Goal: Task Accomplishment & Management: Complete application form

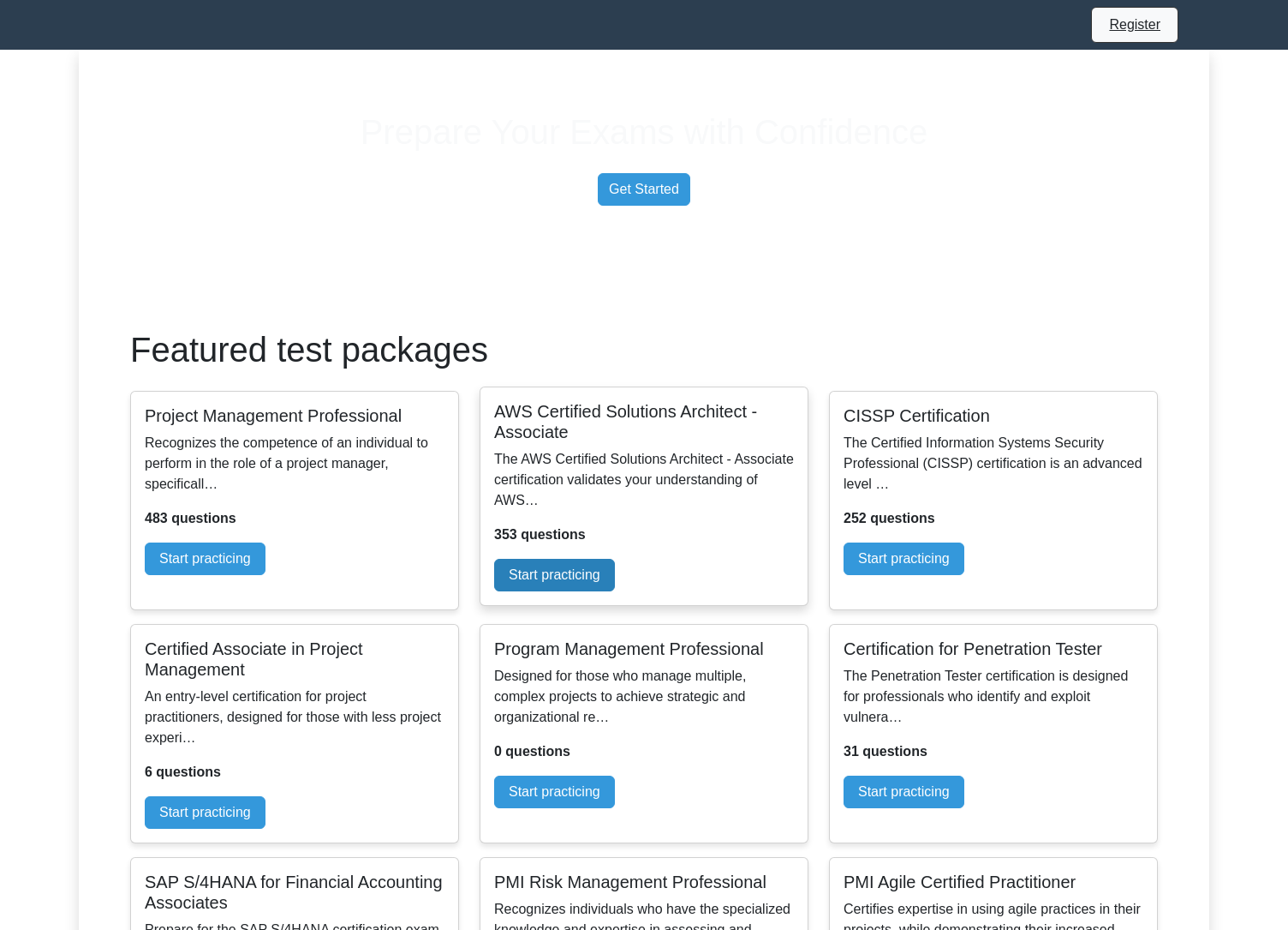
click at [613, 591] on link "Start practicing" at bounding box center [555, 575] width 121 height 32
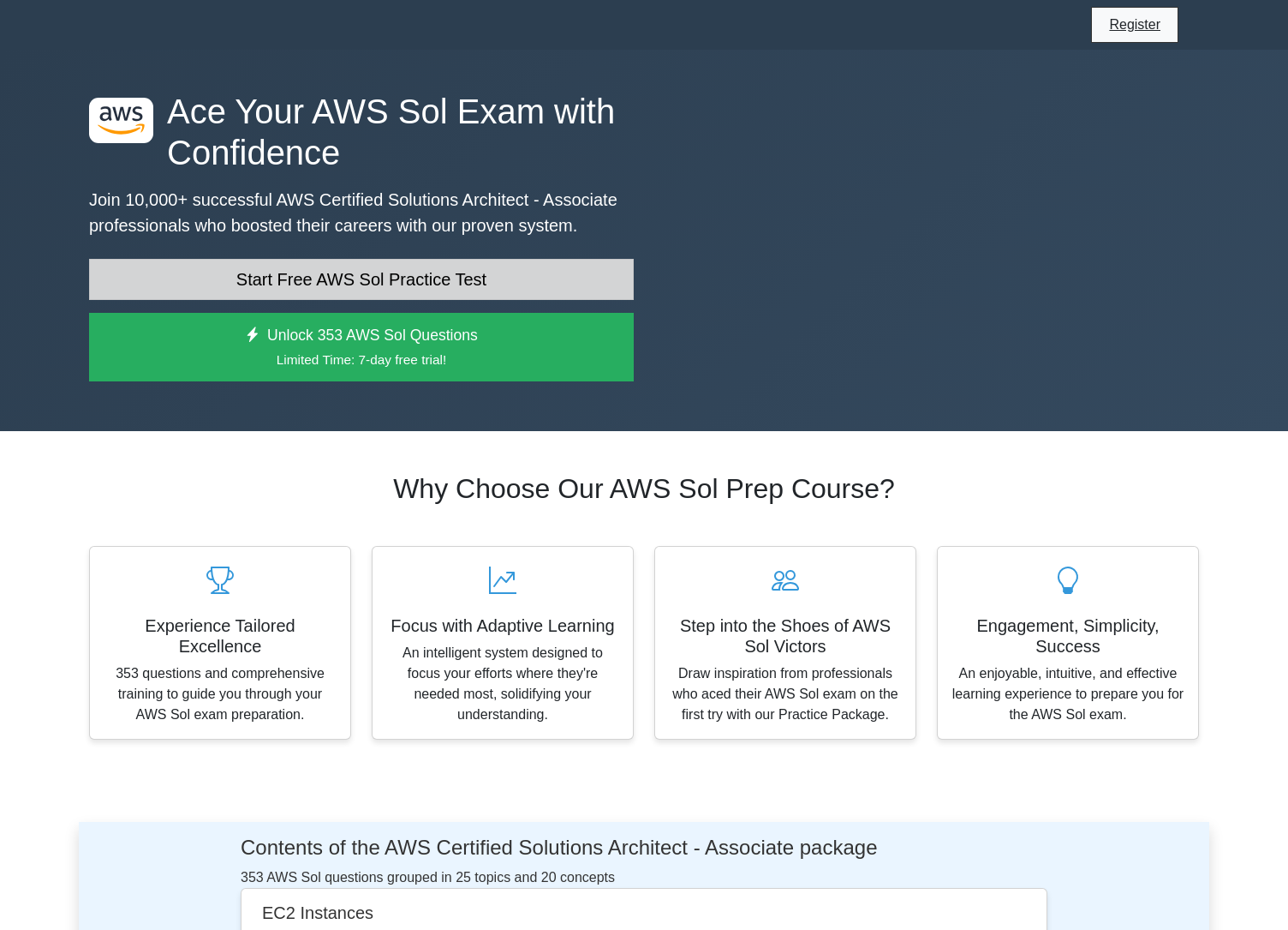
click at [442, 300] on link "Start Free AWS Sol Practice Test" at bounding box center [361, 279] width 545 height 41
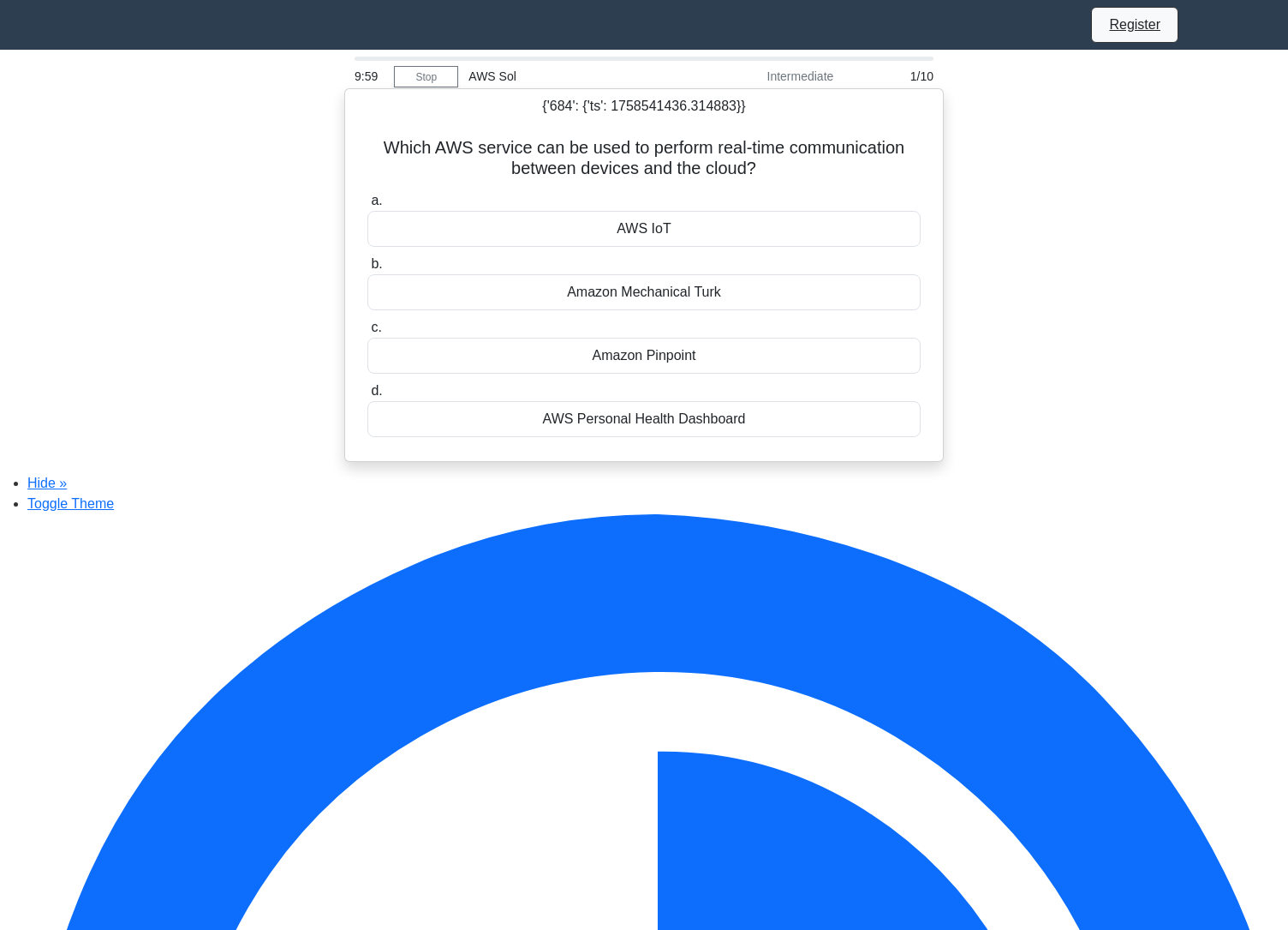
click at [593, 237] on div "AWS IoT" at bounding box center [644, 229] width 553 height 36
click at [367, 206] on input "a. AWS IoT" at bounding box center [367, 201] width 0 height 11
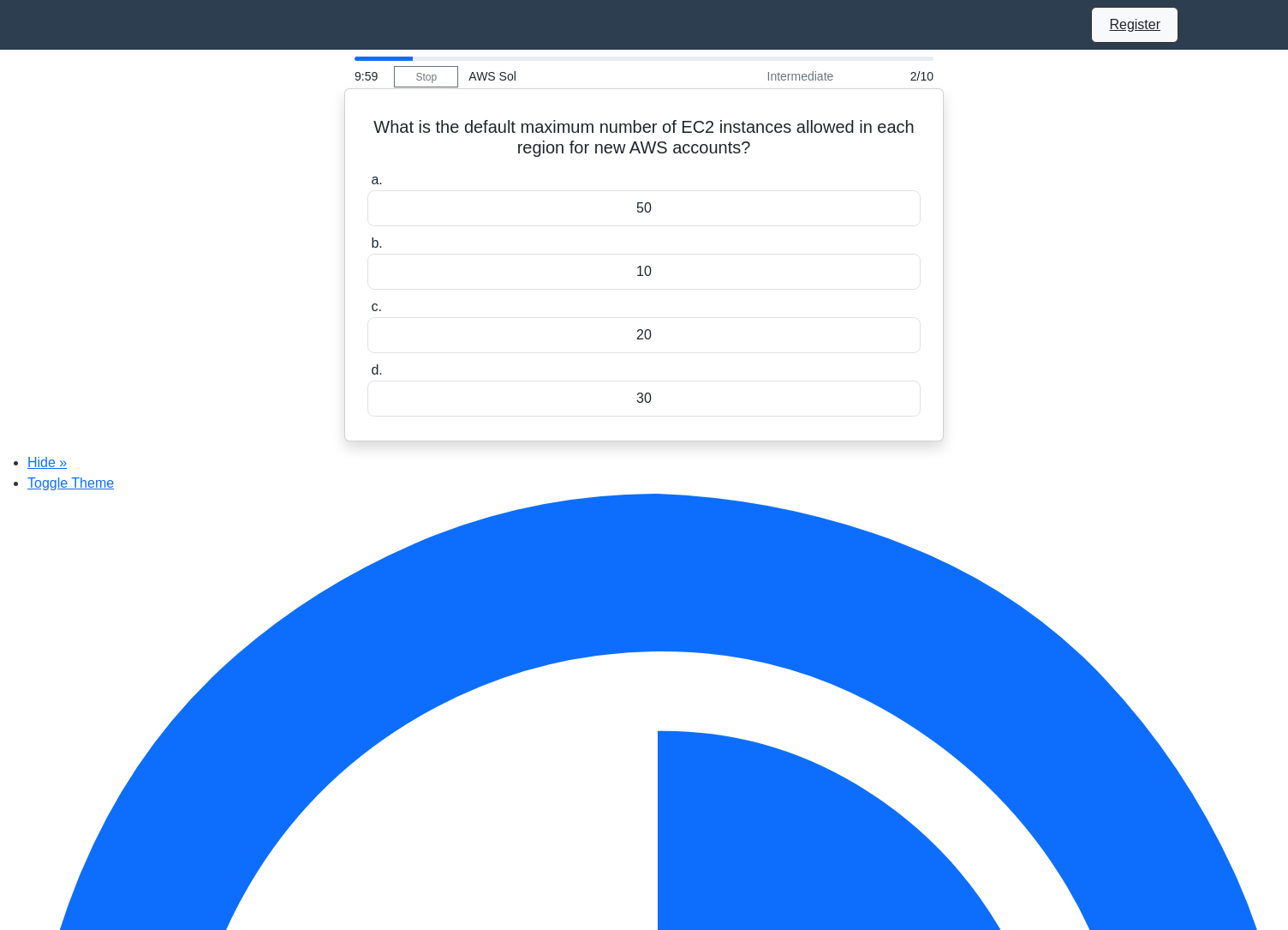
click at [594, 234] on div "a. 50 b. 10 c. d." at bounding box center [644, 292] width 574 height 253
click at [601, 223] on div "50" at bounding box center [644, 208] width 553 height 36
click at [367, 186] on input "a. 50" at bounding box center [367, 180] width 0 height 11
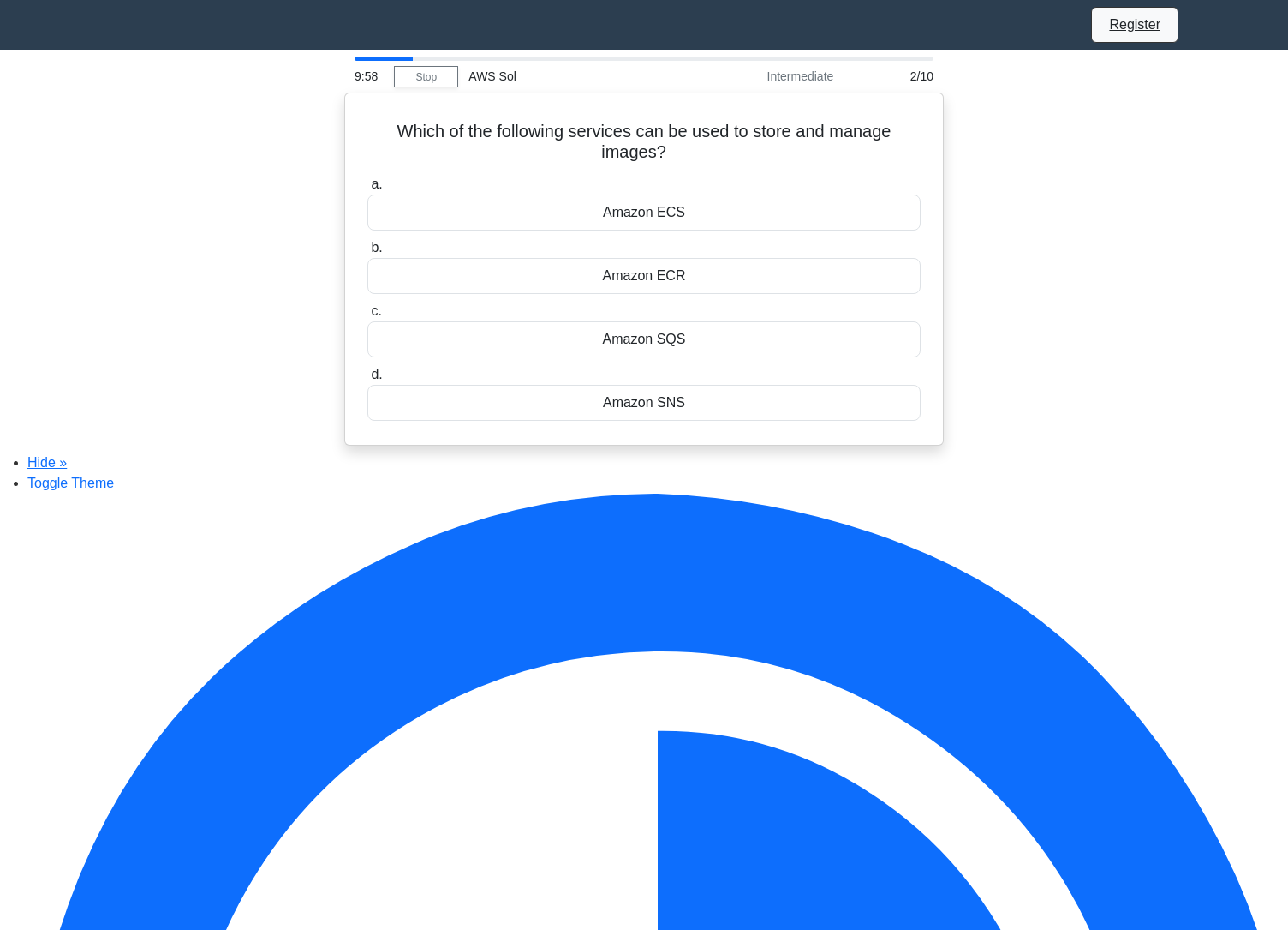
click at [601, 223] on div "Amazon ECS" at bounding box center [644, 213] width 553 height 36
click at [367, 190] on input "a. Amazon ECS" at bounding box center [367, 185] width 0 height 11
click at [601, 223] on div "Amazon ECS" at bounding box center [644, 213] width 553 height 36
click at [367, 190] on input "a. Amazon ECS" at bounding box center [367, 185] width 0 height 11
click at [601, 223] on div "20TB" at bounding box center [644, 213] width 553 height 36
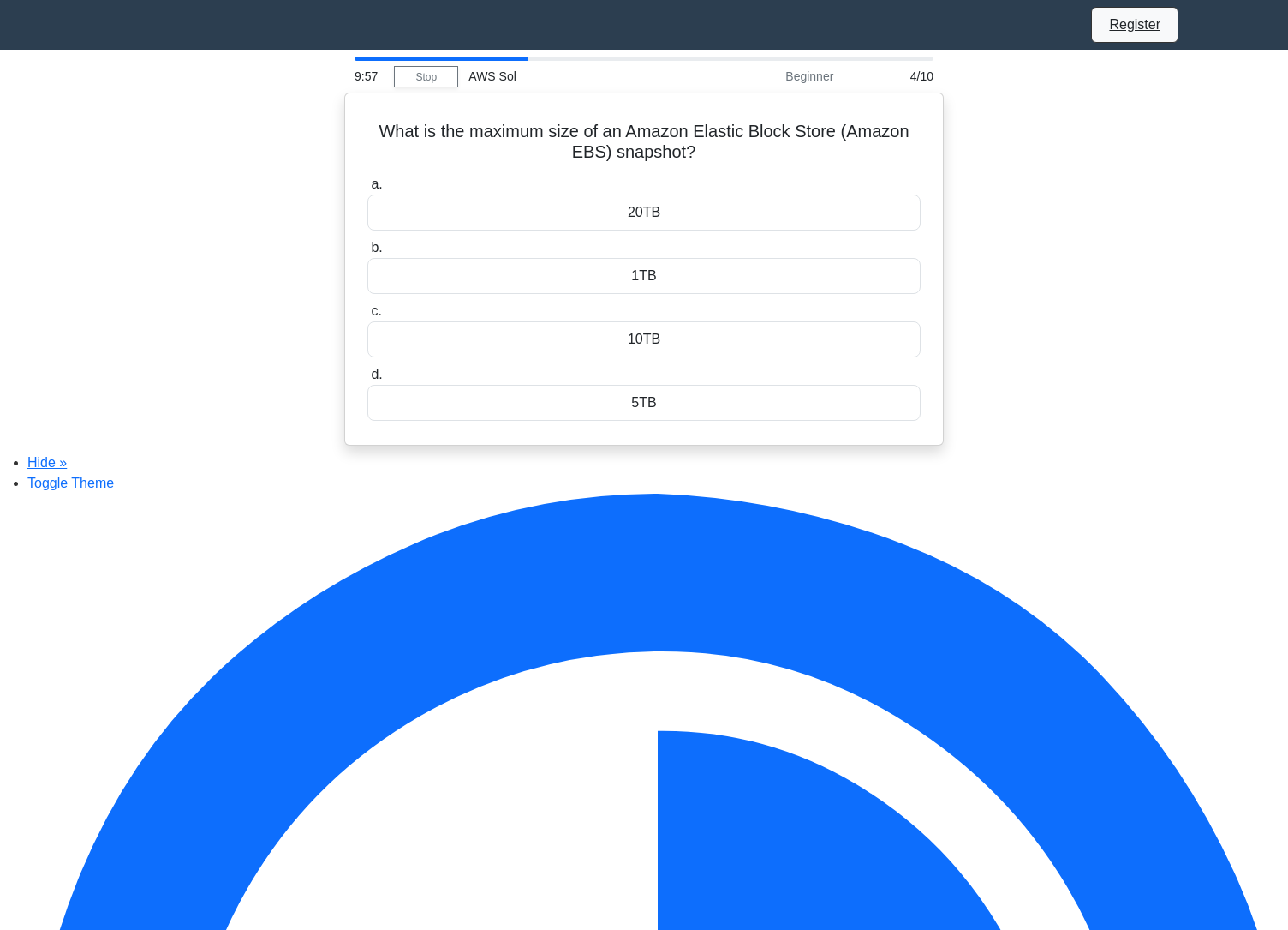
click at [367, 190] on input "a. 20TB" at bounding box center [367, 185] width 0 height 11
click at [601, 223] on div "15 minutes" at bounding box center [644, 213] width 553 height 36
click at [367, 190] on input "a. 15 minutes" at bounding box center [367, 185] width 0 height 11
click at [601, 223] on div "15" at bounding box center [644, 213] width 553 height 36
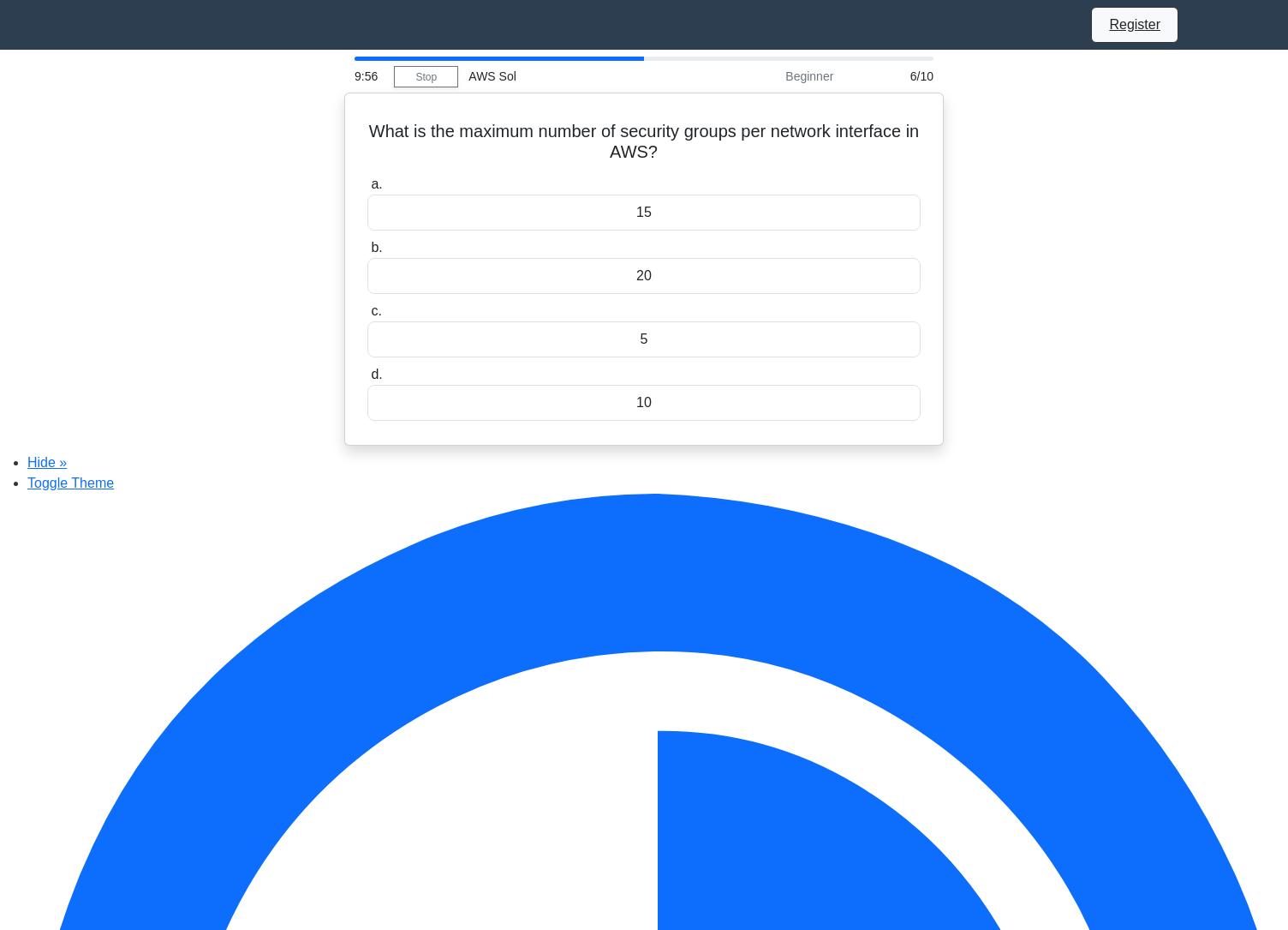
click at [367, 190] on input "a. 15" at bounding box center [367, 185] width 0 height 11
click at [601, 223] on div "15" at bounding box center [644, 213] width 553 height 36
click at [367, 190] on input "a. 15" at bounding box center [367, 185] width 0 height 11
click at [601, 223] on div "c5" at bounding box center [644, 213] width 553 height 36
click at [367, 190] on input "a. c5" at bounding box center [367, 185] width 0 height 11
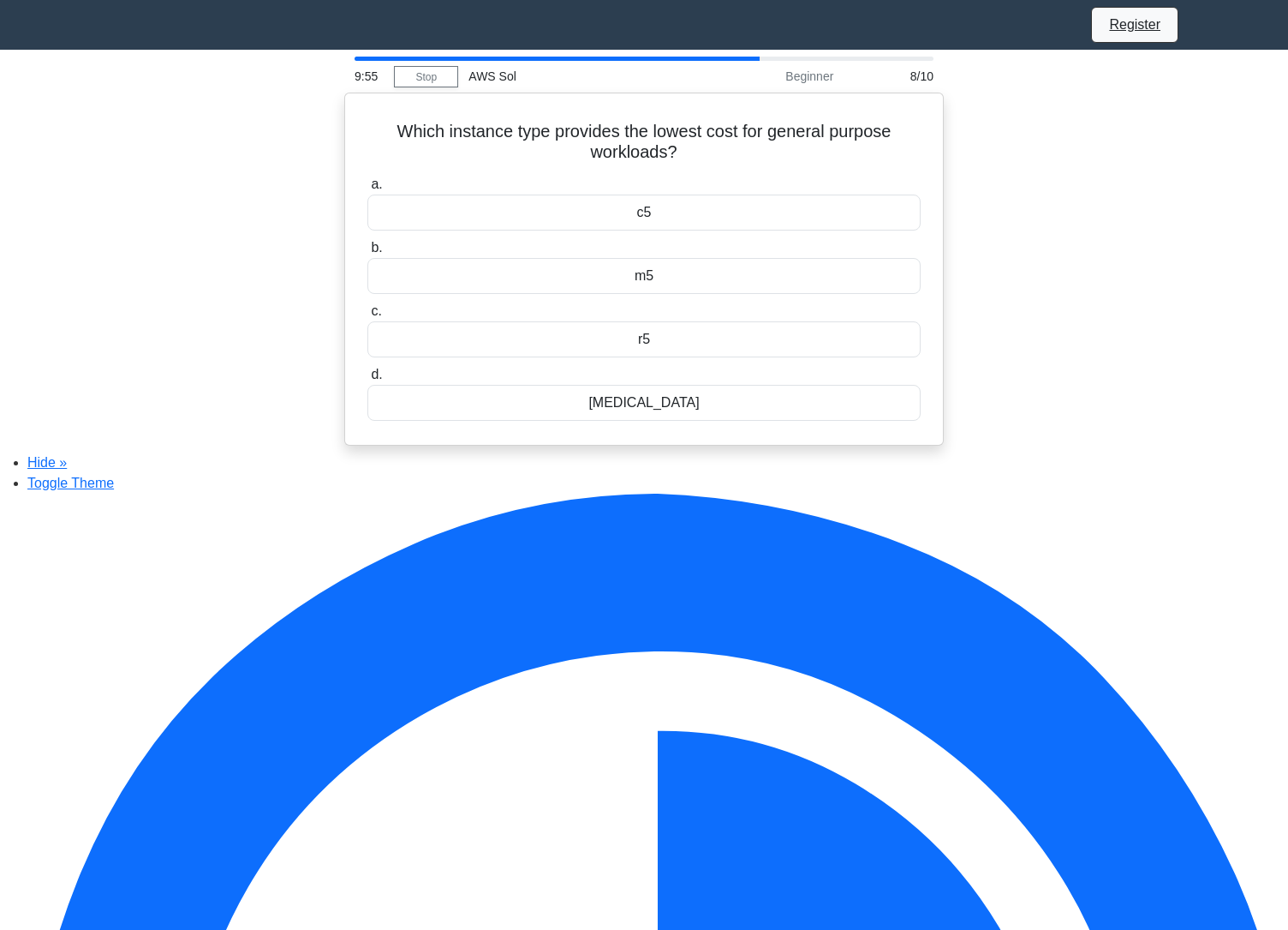
click at [601, 223] on div "c5" at bounding box center [644, 213] width 553 height 36
click at [367, 190] on input "a. c5" at bounding box center [367, 185] width 0 height 11
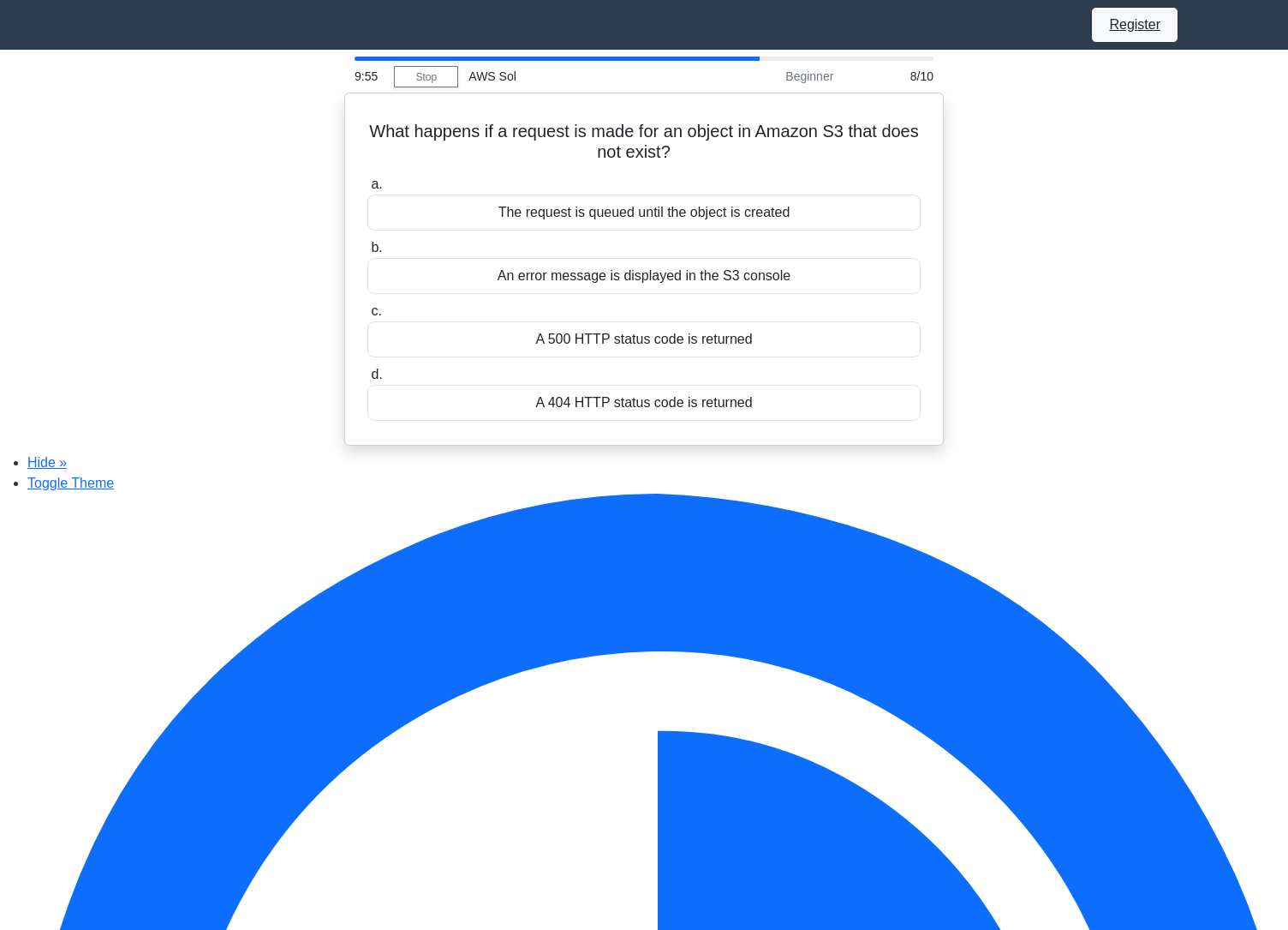
click at [601, 223] on div "The request is queued until the object is created" at bounding box center [644, 213] width 553 height 36
click at [367, 190] on input "a. The request is queued until the object is created" at bounding box center [367, 185] width 0 height 11
click at [601, 223] on div "The request is queued until the object is created" at bounding box center [644, 213] width 553 height 36
click at [367, 190] on input "a. The request is queued until the object is created" at bounding box center [367, 185] width 0 height 11
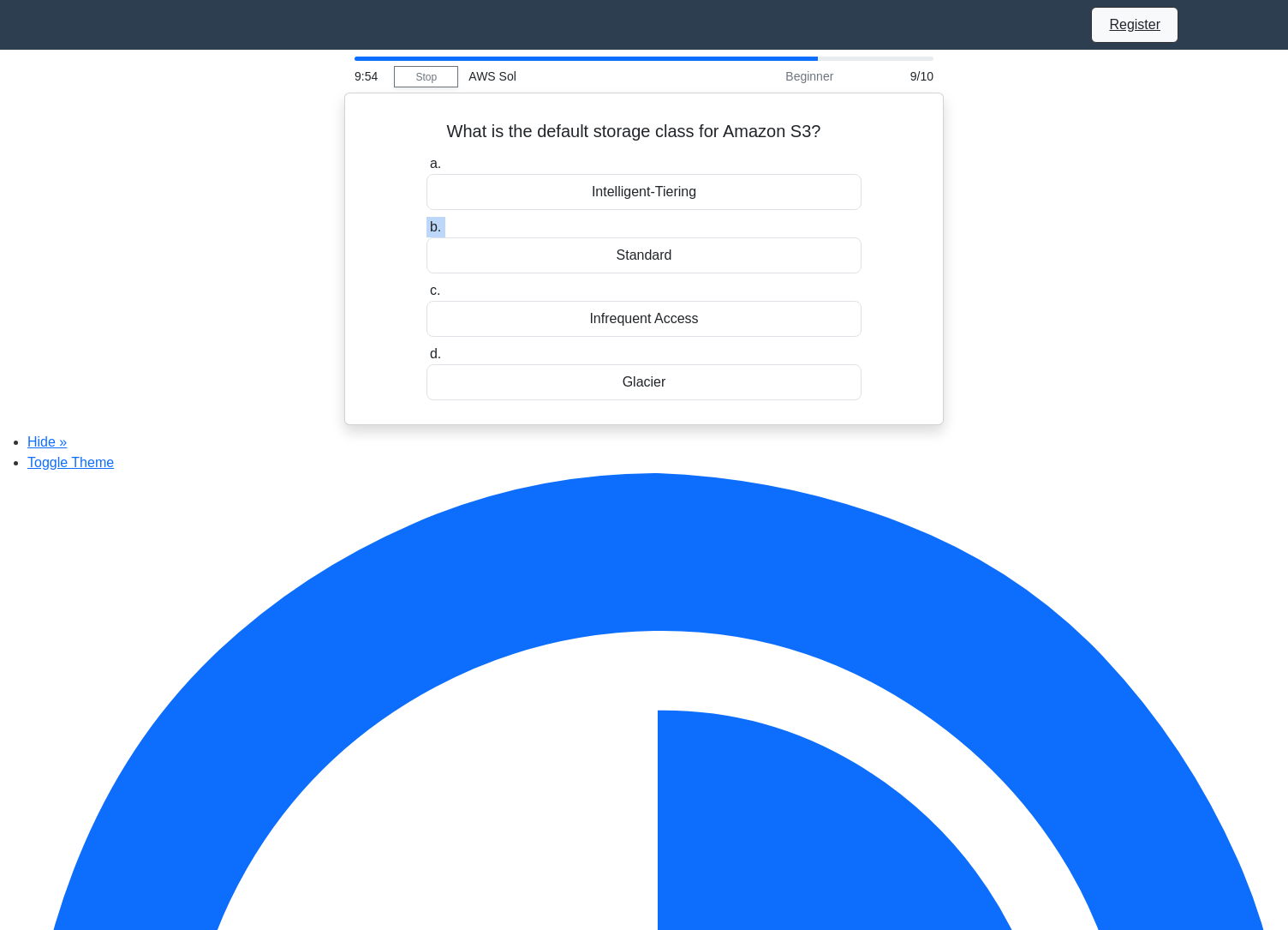
click at [601, 223] on label "b. Standard" at bounding box center [645, 245] width 436 height 57
click at [427, 223] on input "b. Standard" at bounding box center [427, 227] width 0 height 11
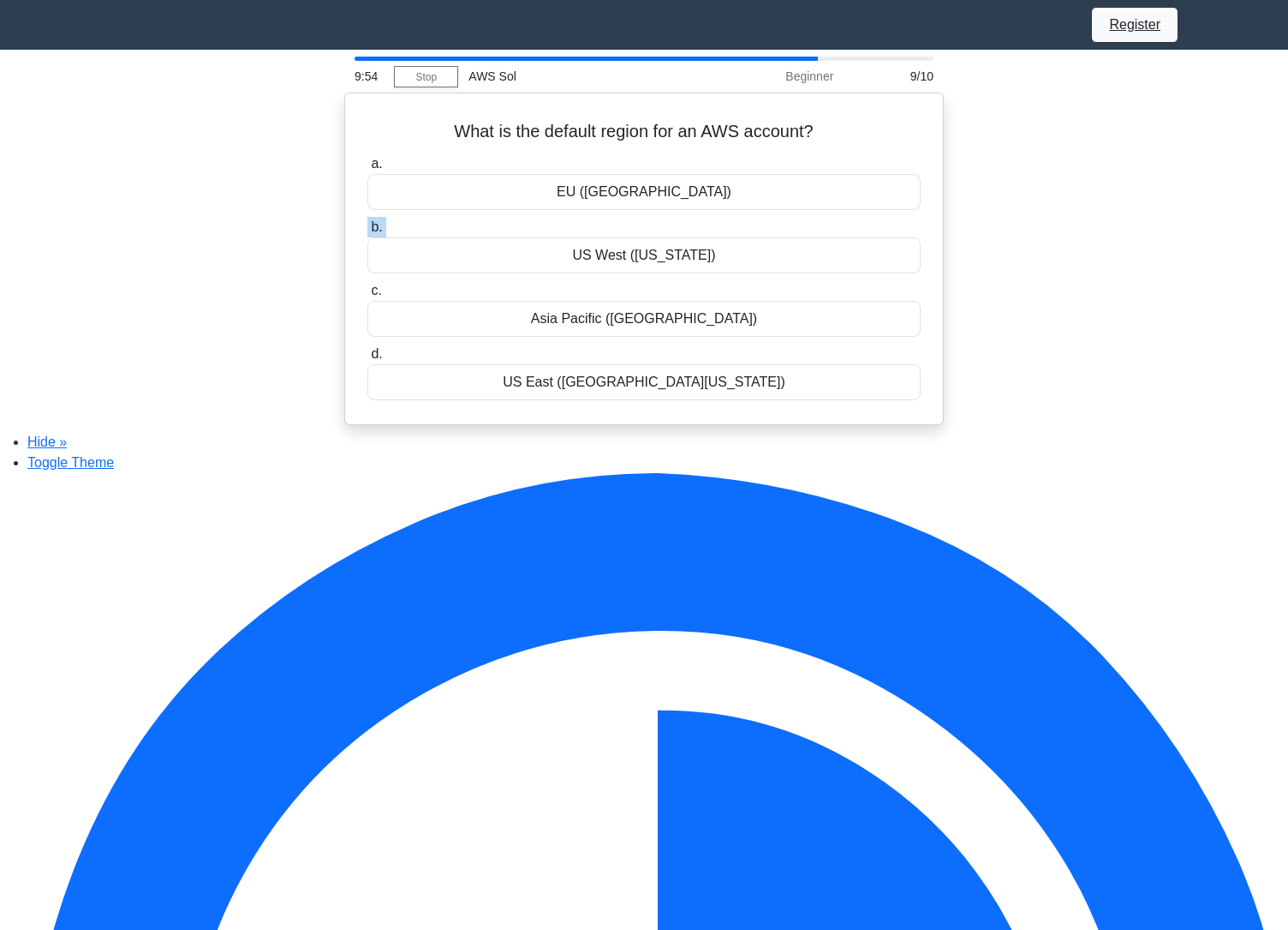
click at [601, 223] on label "b. US West (Oregon)" at bounding box center [644, 245] width 553 height 57
click at [367, 223] on input "b. US West (Oregon)" at bounding box center [367, 227] width 0 height 11
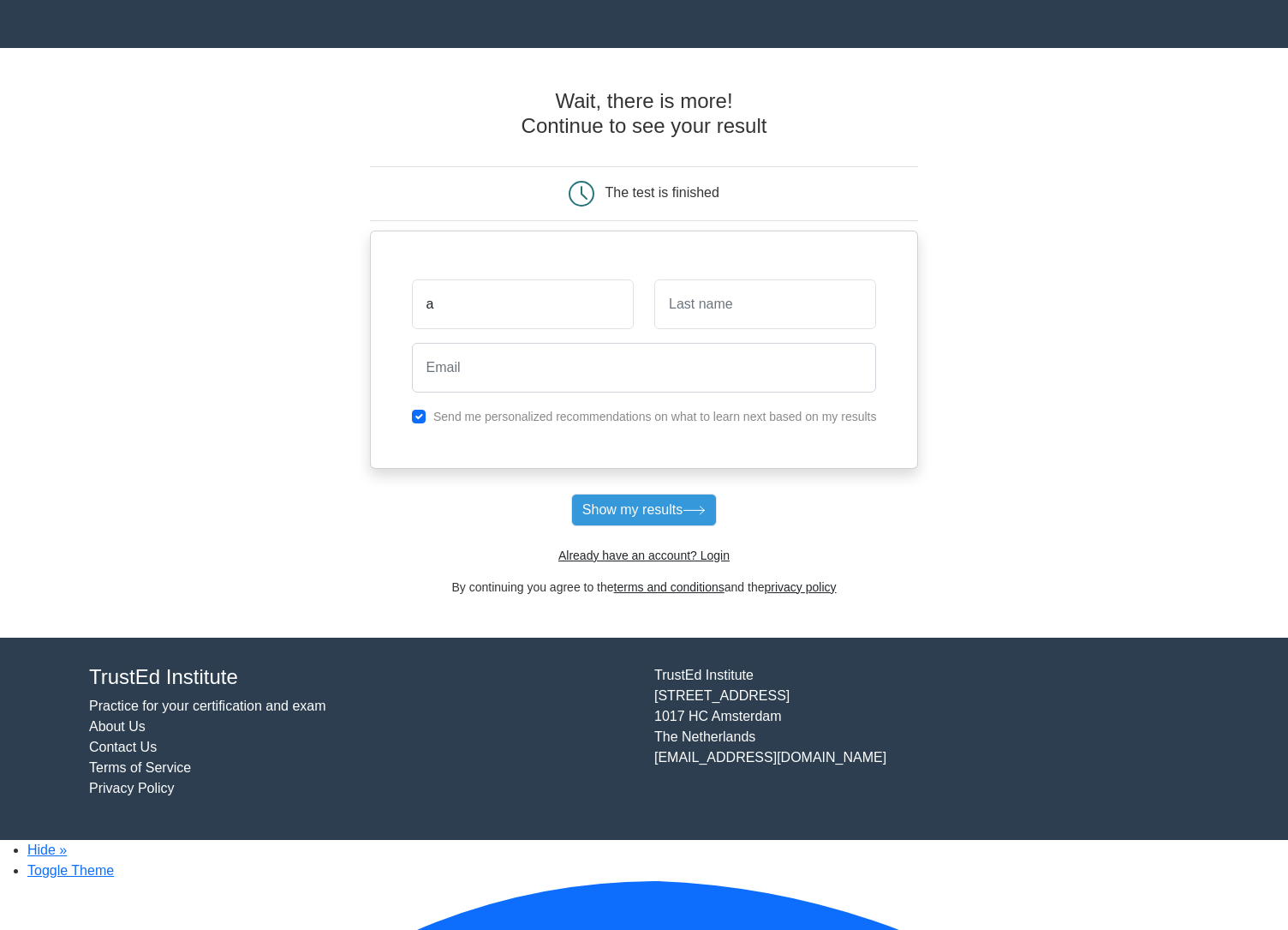
type input "a"
click at [730, 327] on input "text" at bounding box center [765, 304] width 222 height 50
type input "a"
click at [612, 357] on input "email" at bounding box center [644, 367] width 465 height 50
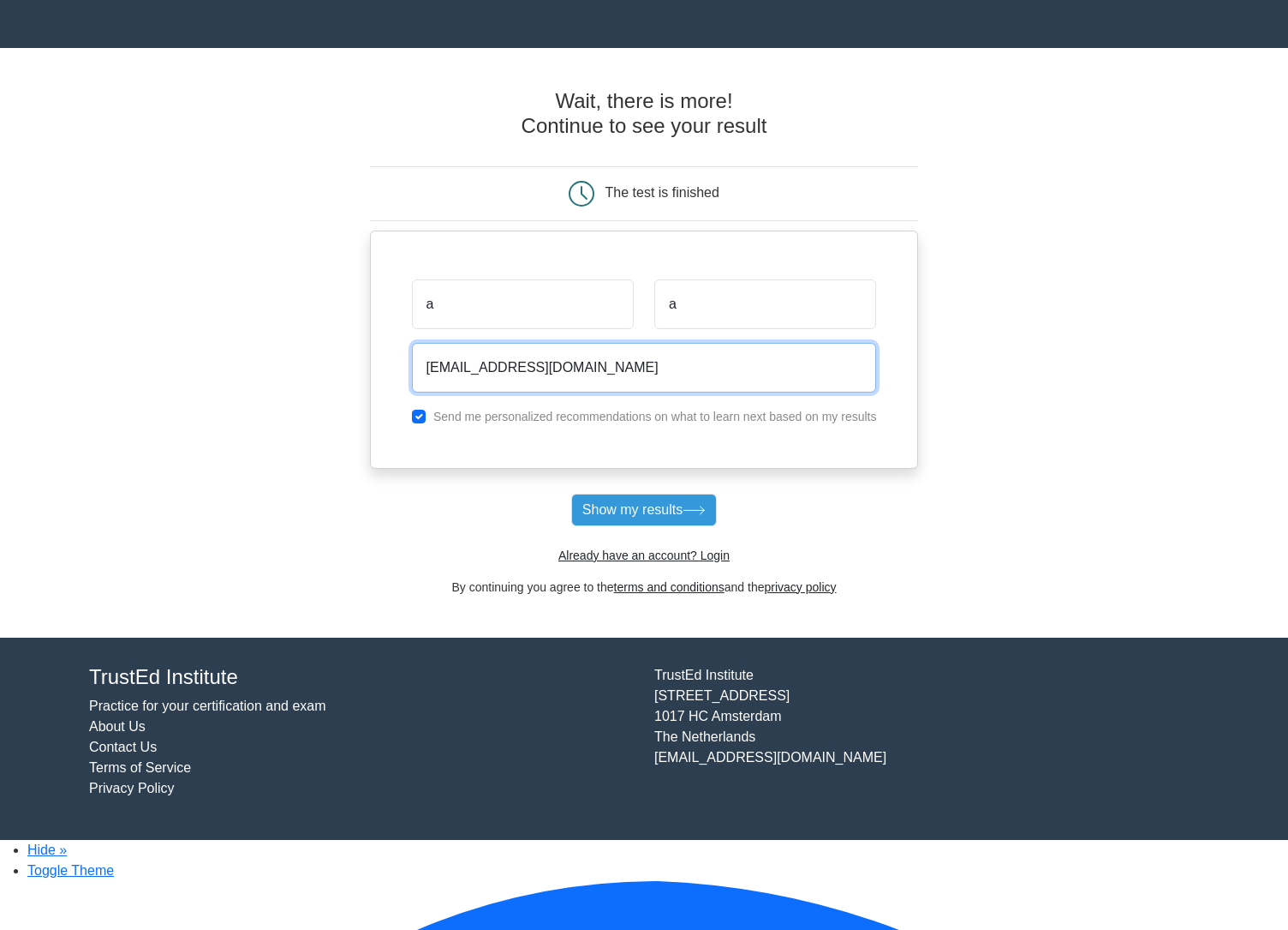
click at [465, 379] on input "jelmer@woovar.com" at bounding box center [644, 367] width 465 height 50
type input "jelmer+0124331241211@woovar.com"
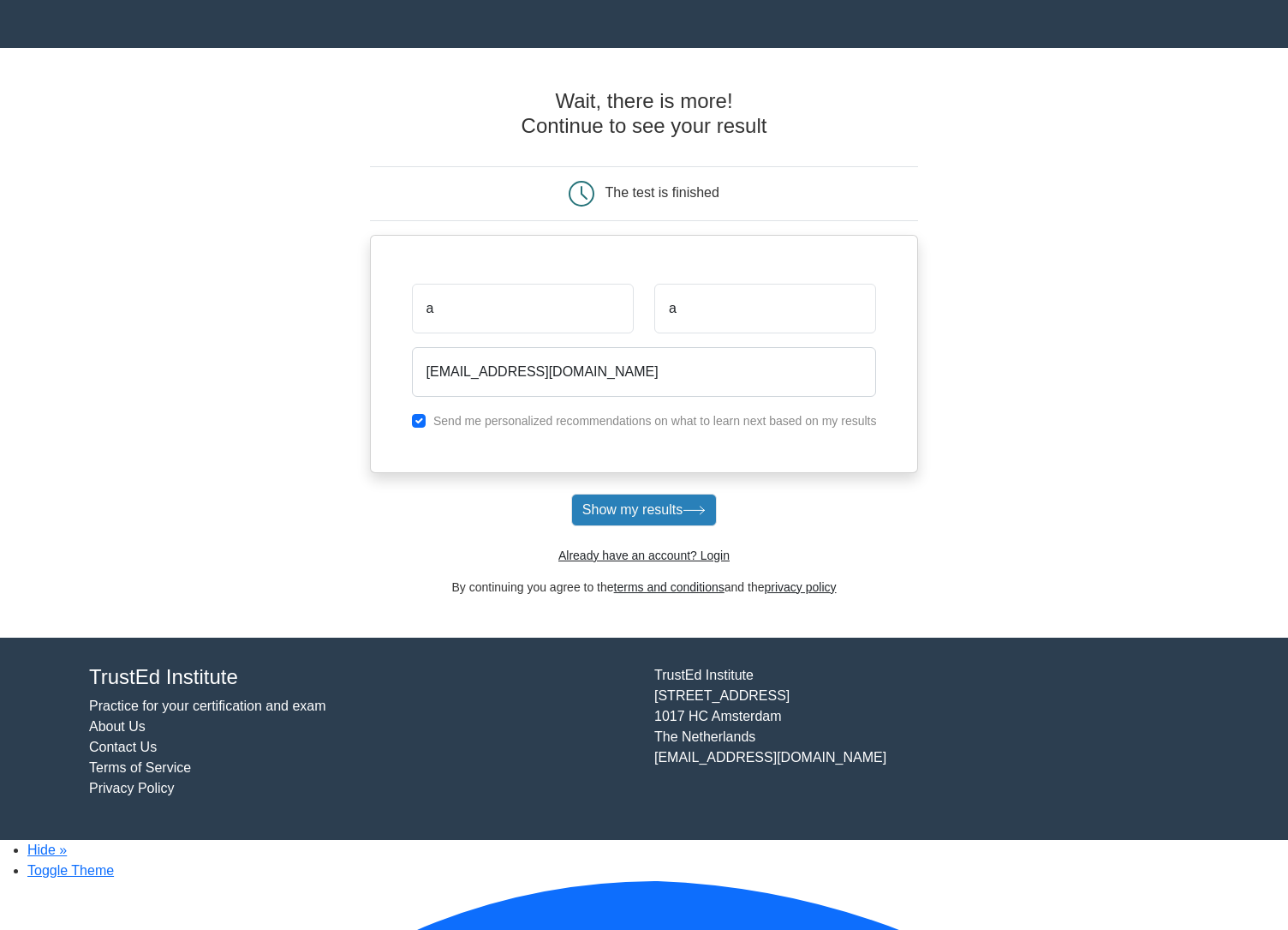
click at [651, 526] on button "Show my results" at bounding box center [644, 510] width 146 height 32
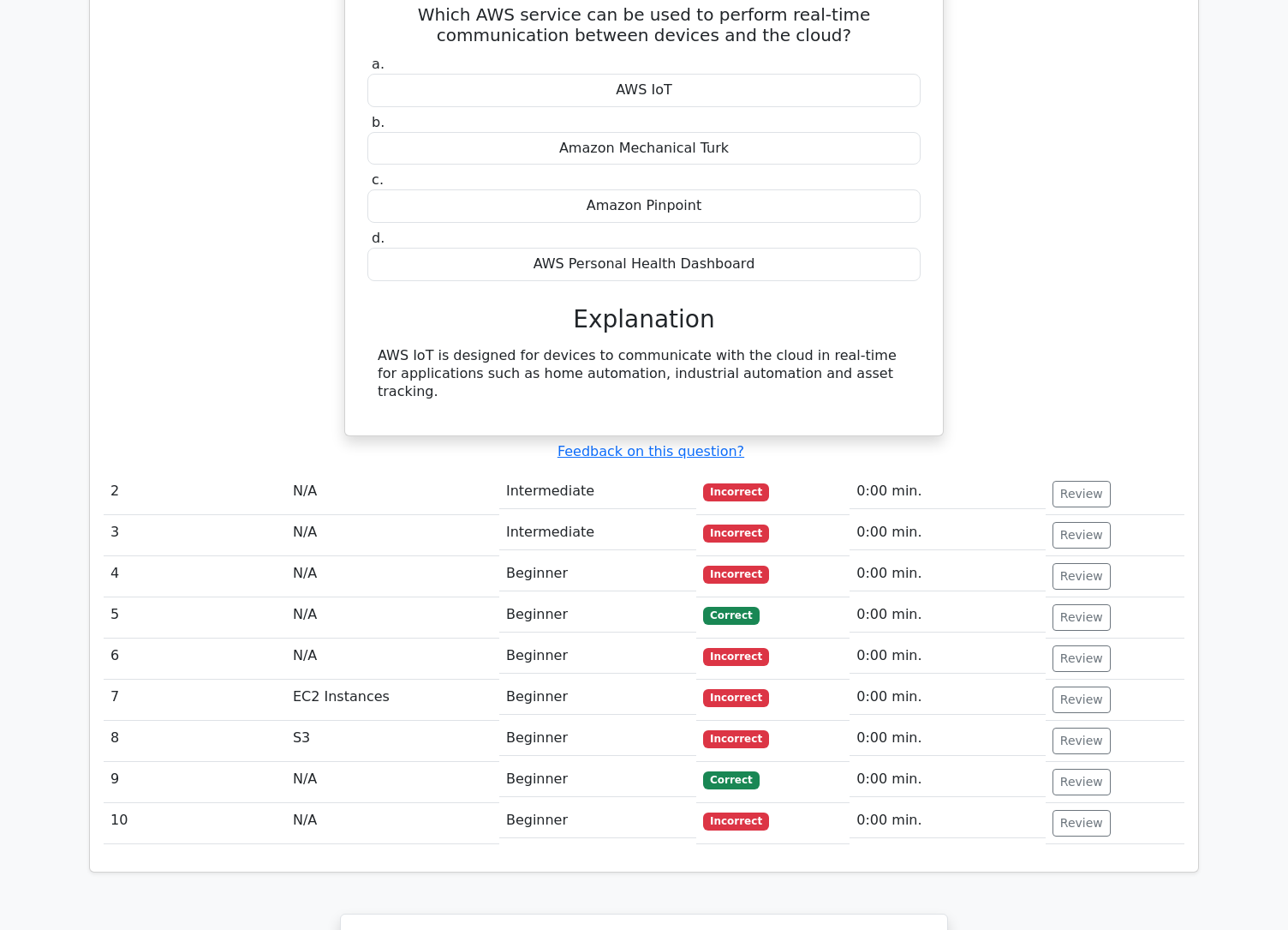
scroll to position [1089, 0]
